Goal: Task Accomplishment & Management: Manage account settings

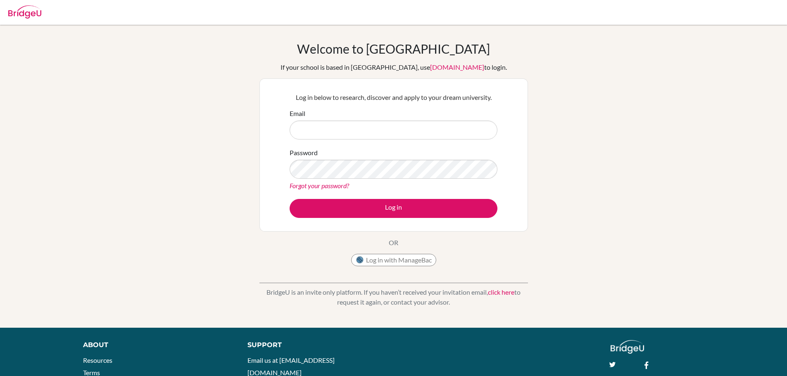
click at [333, 128] on input "Email" at bounding box center [394, 130] width 208 height 19
type input "[EMAIL_ADDRESS][DOMAIN_NAME]"
click at [354, 182] on div "Forgot your password?" at bounding box center [394, 186] width 208 height 10
click at [290, 199] on button "Log in" at bounding box center [394, 208] width 208 height 19
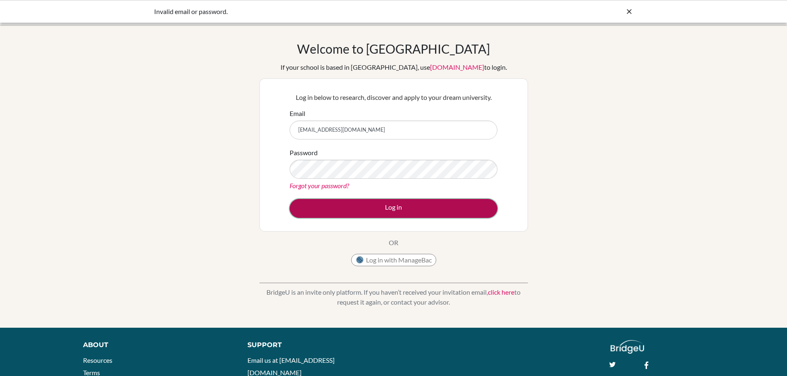
click at [389, 210] on button "Log in" at bounding box center [394, 208] width 208 height 19
click at [424, 206] on button "Log in" at bounding box center [394, 208] width 208 height 19
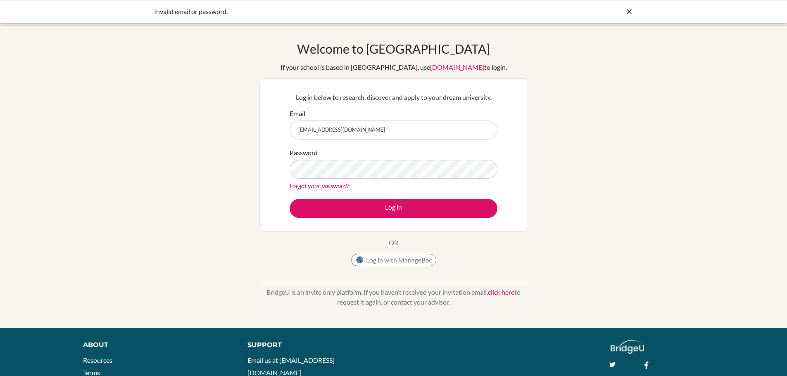
click at [339, 183] on link "Forgot your password?" at bounding box center [319, 186] width 59 height 8
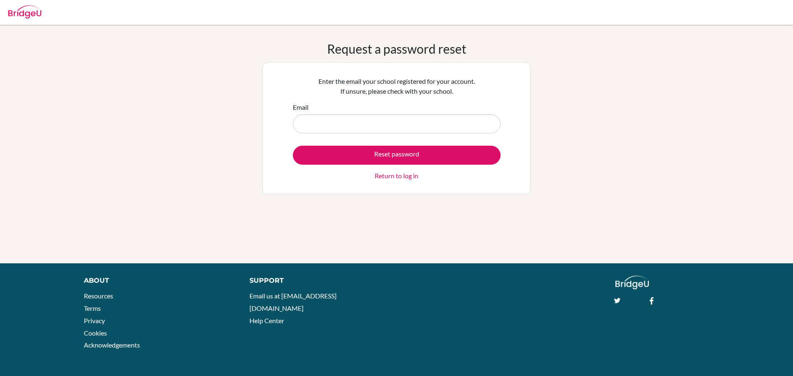
click at [352, 126] on input "Email" at bounding box center [397, 123] width 208 height 19
type input "[EMAIL_ADDRESS][DOMAIN_NAME]"
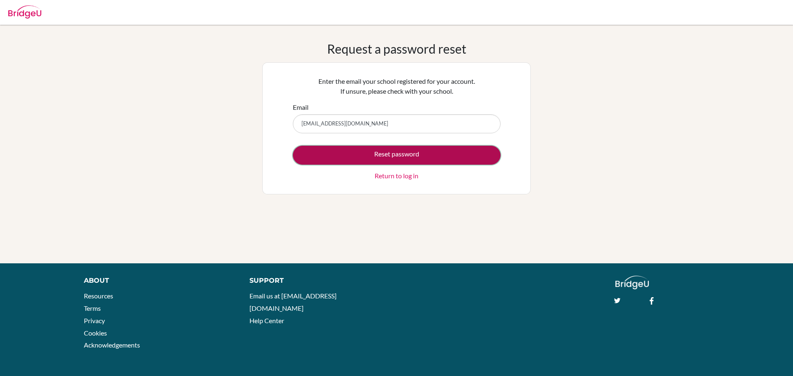
click at [365, 156] on button "Reset password" at bounding box center [397, 155] width 208 height 19
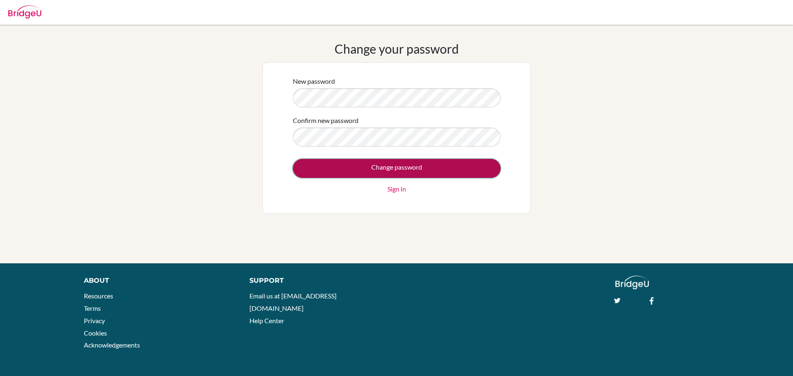
click at [441, 173] on input "Change password" at bounding box center [397, 168] width 208 height 19
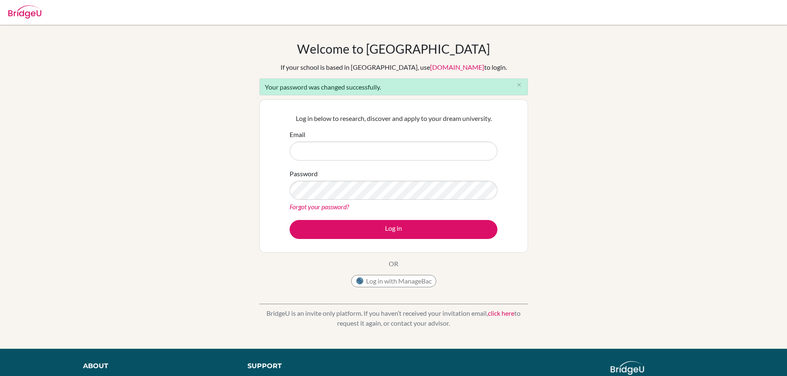
click at [337, 155] on input "Email" at bounding box center [394, 151] width 208 height 19
type input "[EMAIL_ADDRESS][DOMAIN_NAME]"
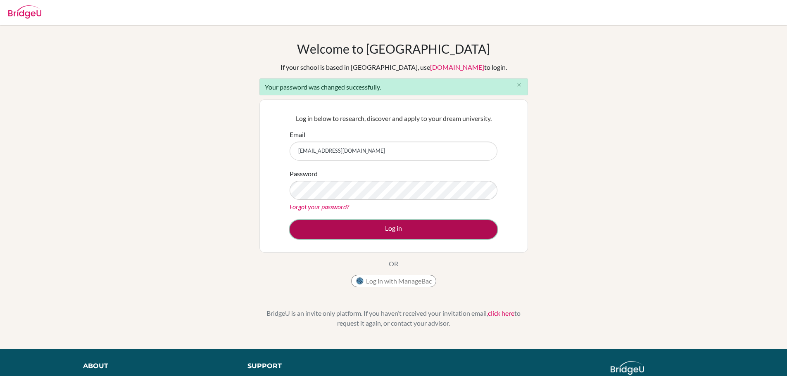
click at [386, 233] on button "Log in" at bounding box center [394, 229] width 208 height 19
